Goal: Check status: Check status

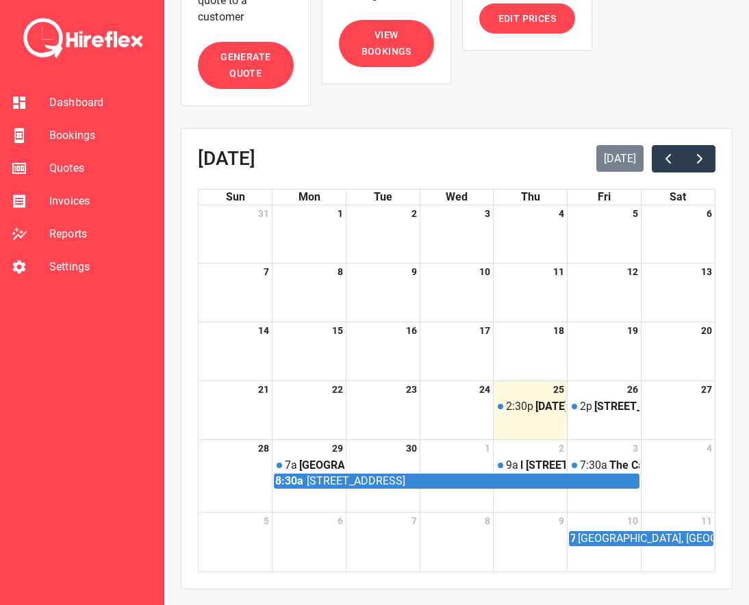
scroll to position [247, 0]
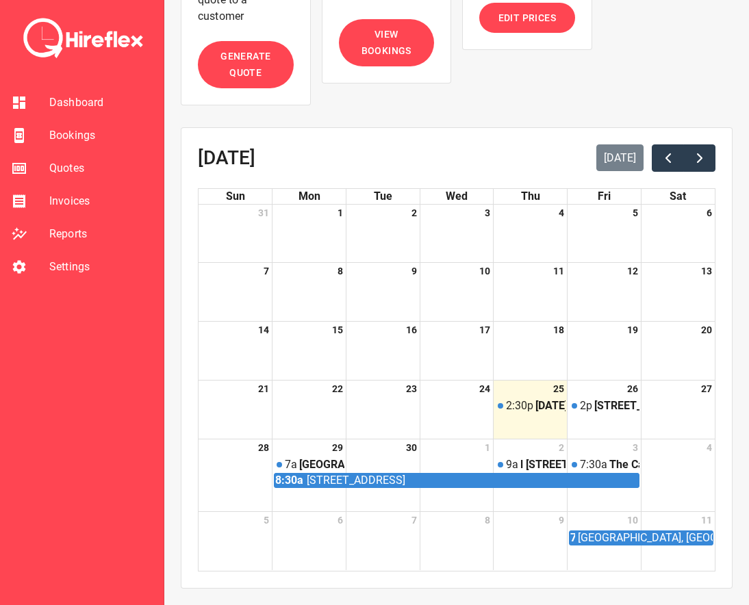
click at [90, 134] on span "Bookings" at bounding box center [100, 135] width 103 height 16
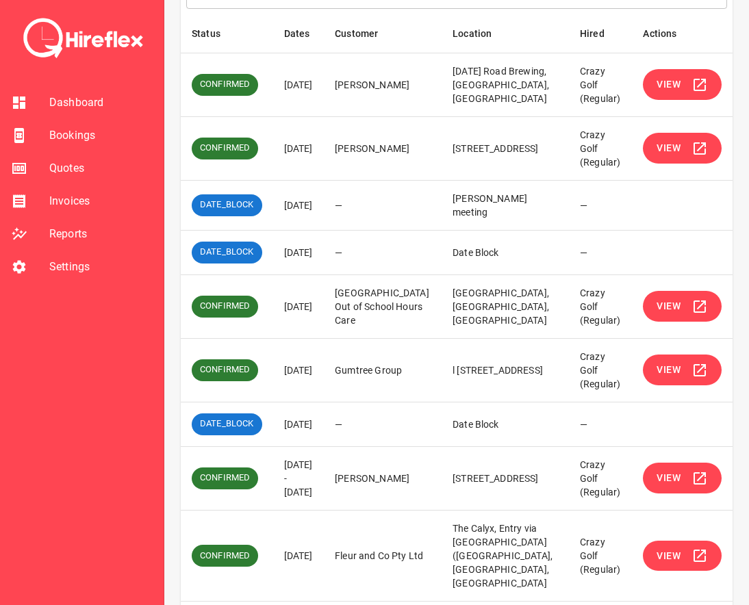
scroll to position [325, 0]
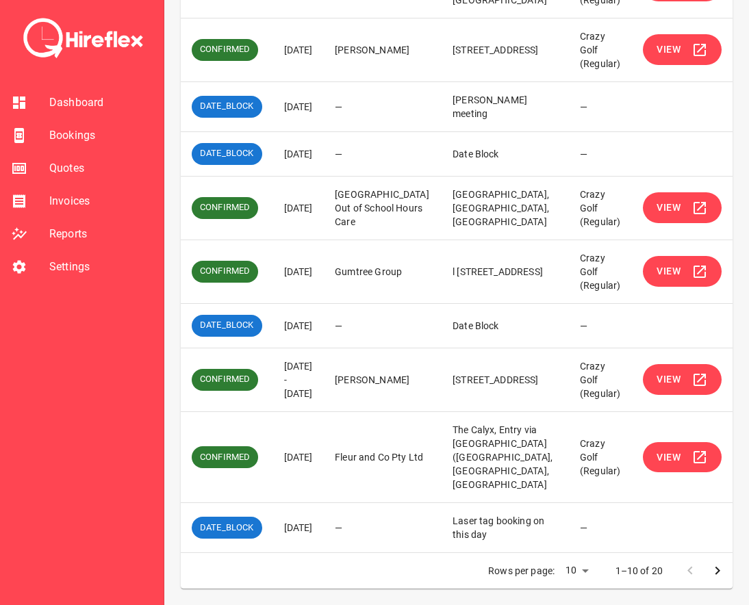
click at [717, 569] on icon "Go to next page" at bounding box center [718, 571] width 5 height 8
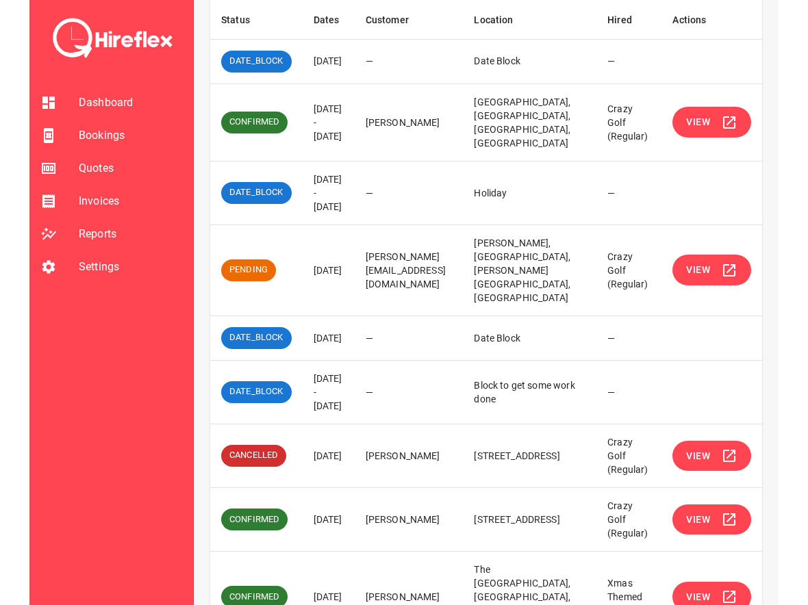
scroll to position [259, 0]
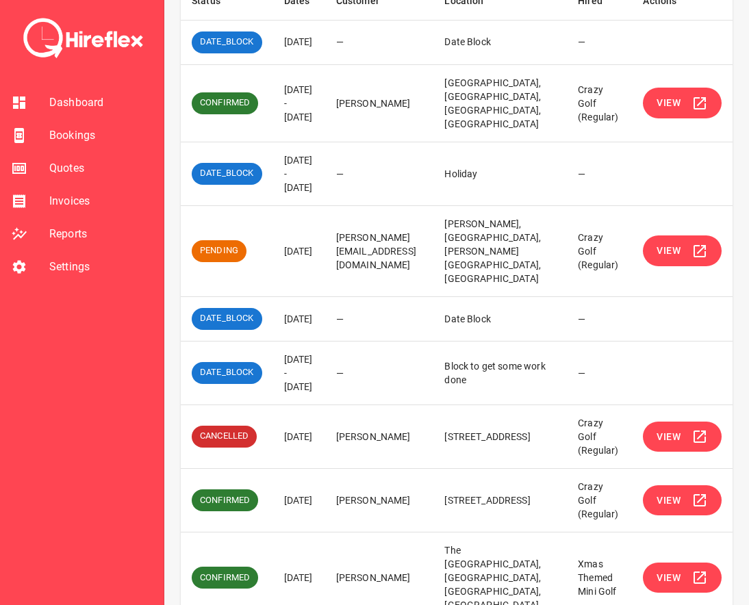
drag, startPoint x: 277, startPoint y: 229, endPoint x: 316, endPoint y: 299, distance: 79.1
click at [316, 205] on td "[DATE] - [DATE]" at bounding box center [299, 174] width 52 height 64
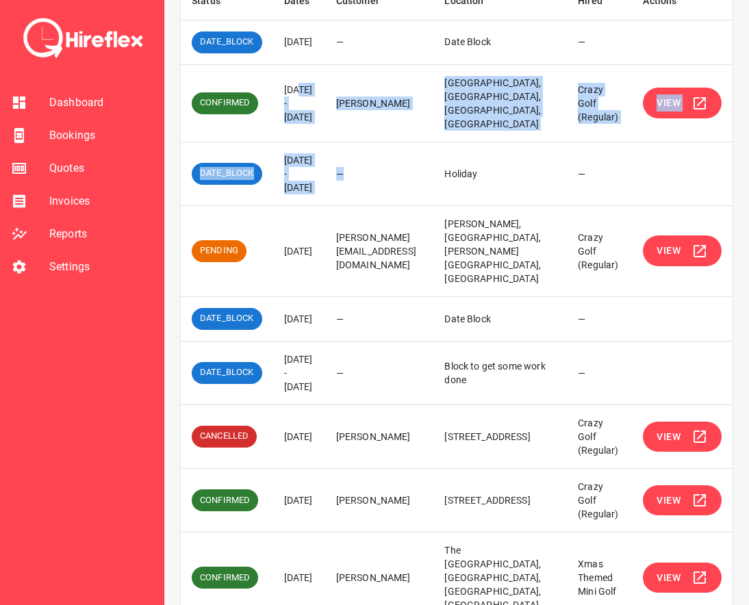
drag, startPoint x: 321, startPoint y: 301, endPoint x: 284, endPoint y: 123, distance: 182.0
click at [284, 123] on tbody "DATE_BLOCK 06 Oct 2025 — Date Block — CONFIRMED 10 Oct 2025 - 11 Oct 2025 Alana…" at bounding box center [457, 353] width 552 height 667
click at [284, 123] on td "[DATE] - [DATE]" at bounding box center [299, 102] width 52 height 77
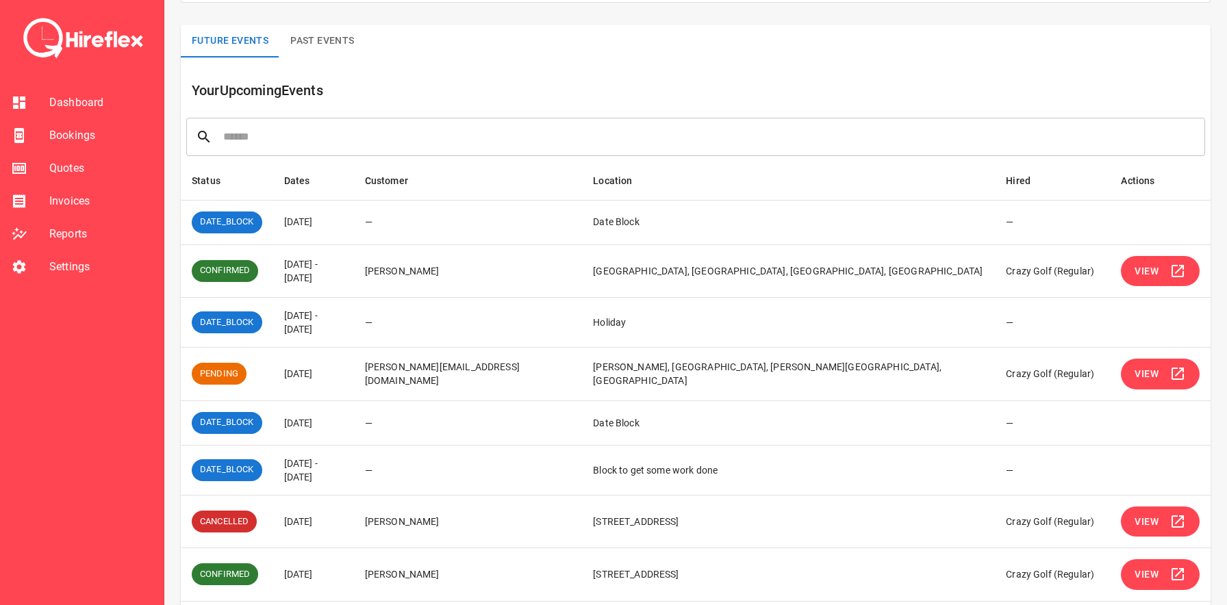
scroll to position [0, 0]
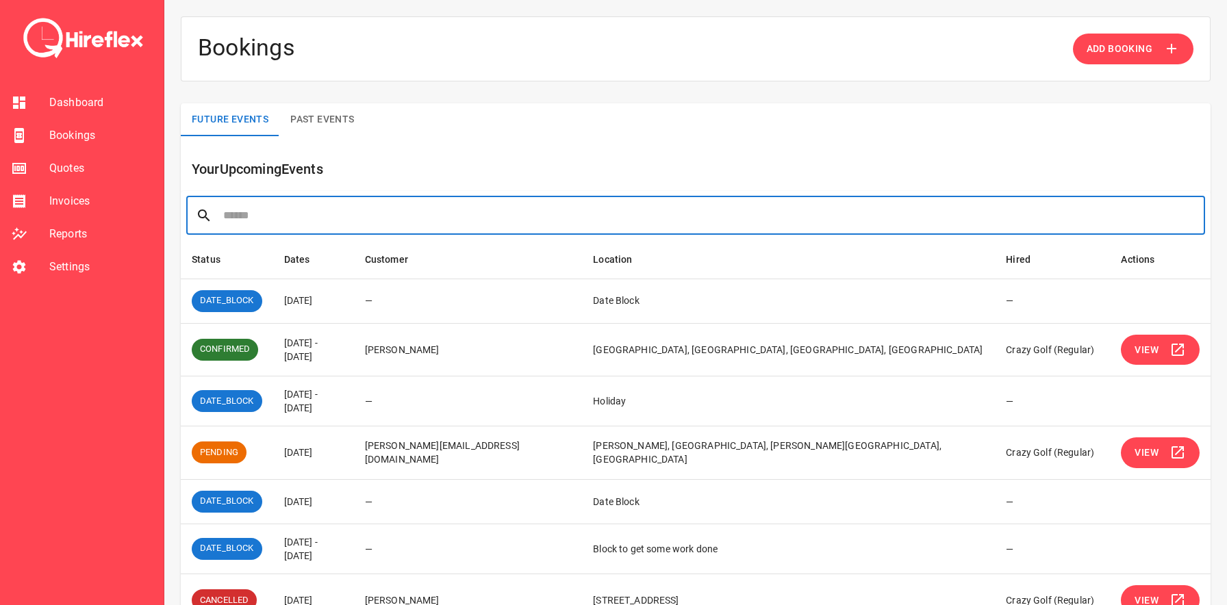
click at [753, 218] on input "text" at bounding box center [709, 216] width 973 height 38
click at [756, 125] on div "Future Events Past Events" at bounding box center [696, 119] width 1030 height 33
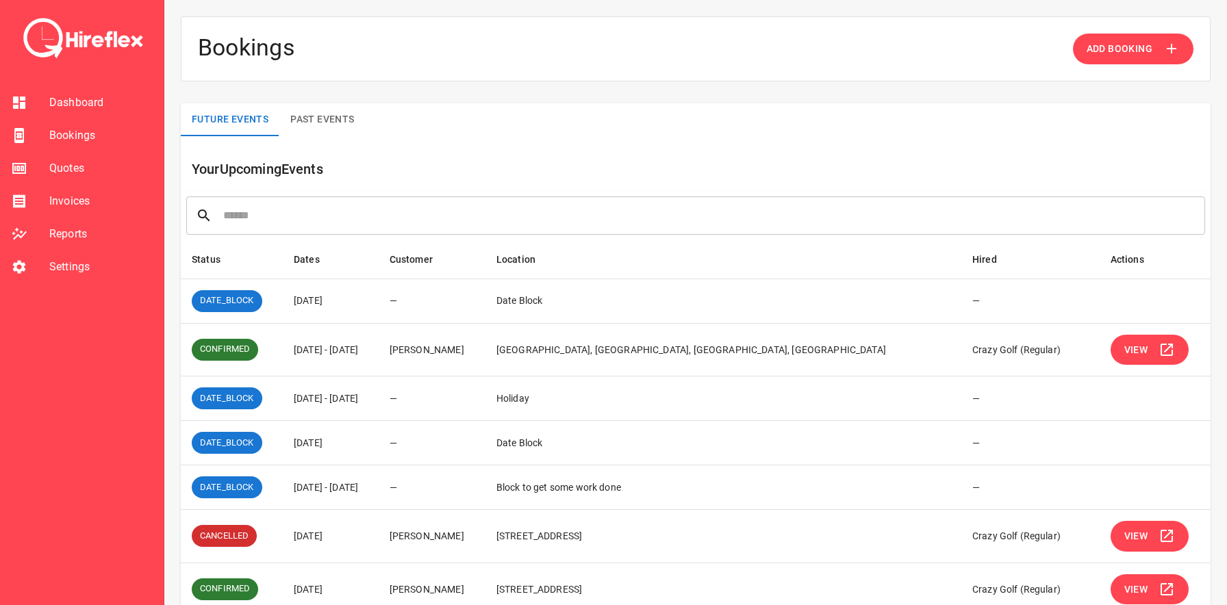
click at [555, 223] on input "text" at bounding box center [709, 216] width 973 height 38
click at [555, 170] on h6 "Your Upcoming Events" at bounding box center [701, 169] width 1019 height 22
